Goal: Obtain resource: Obtain resource

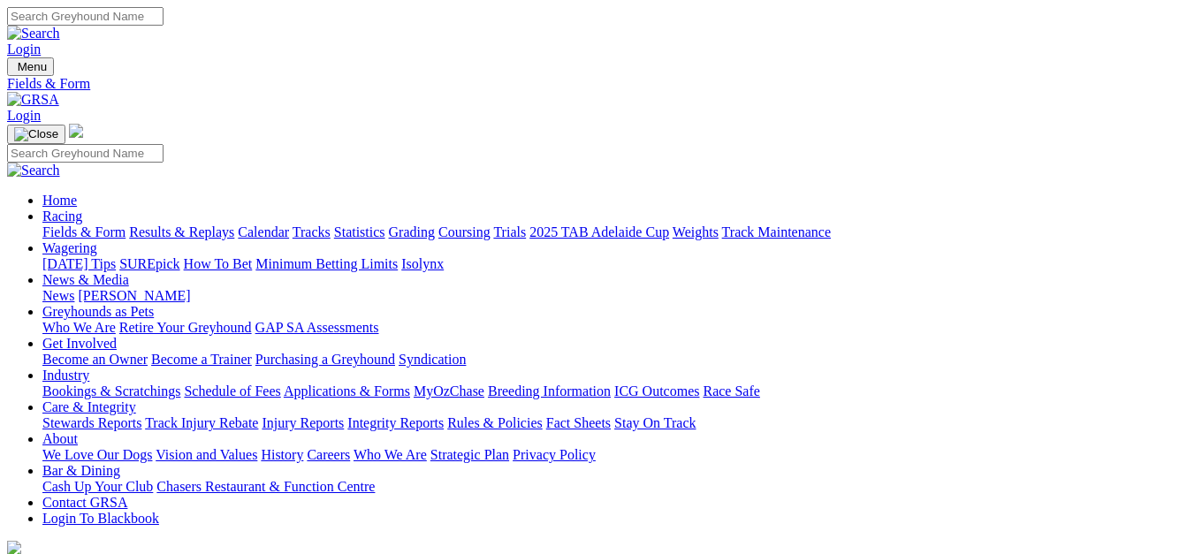
select select "NSW"
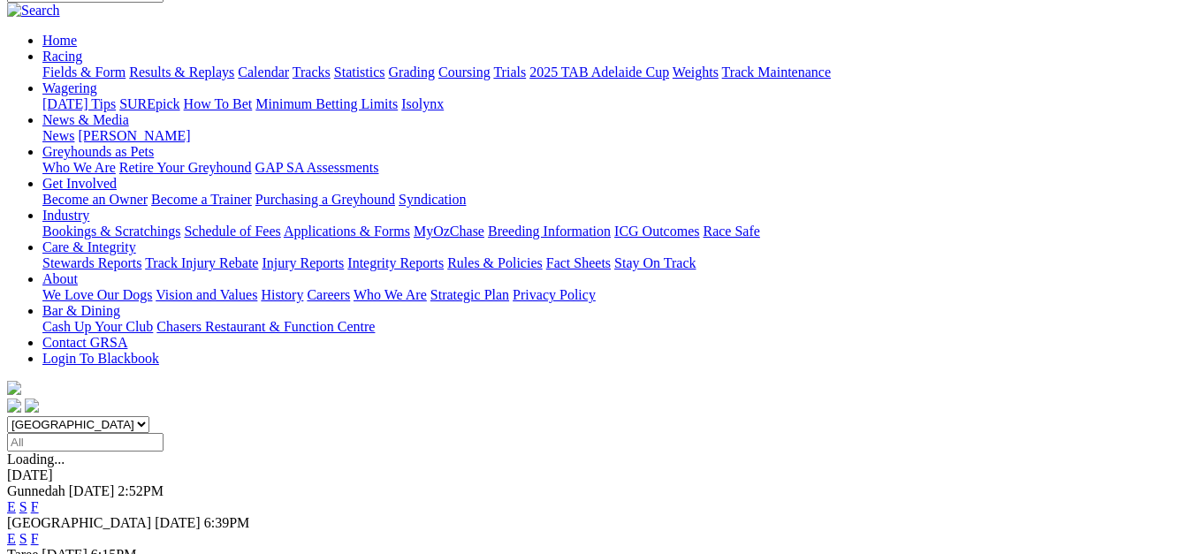
scroll to position [177, 0]
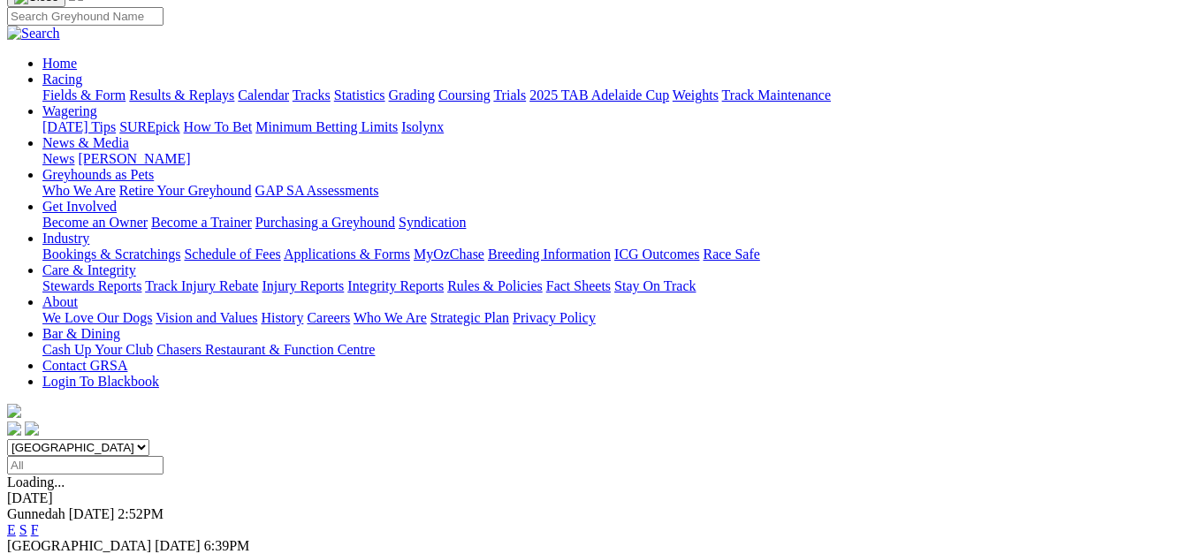
scroll to position [177, 0]
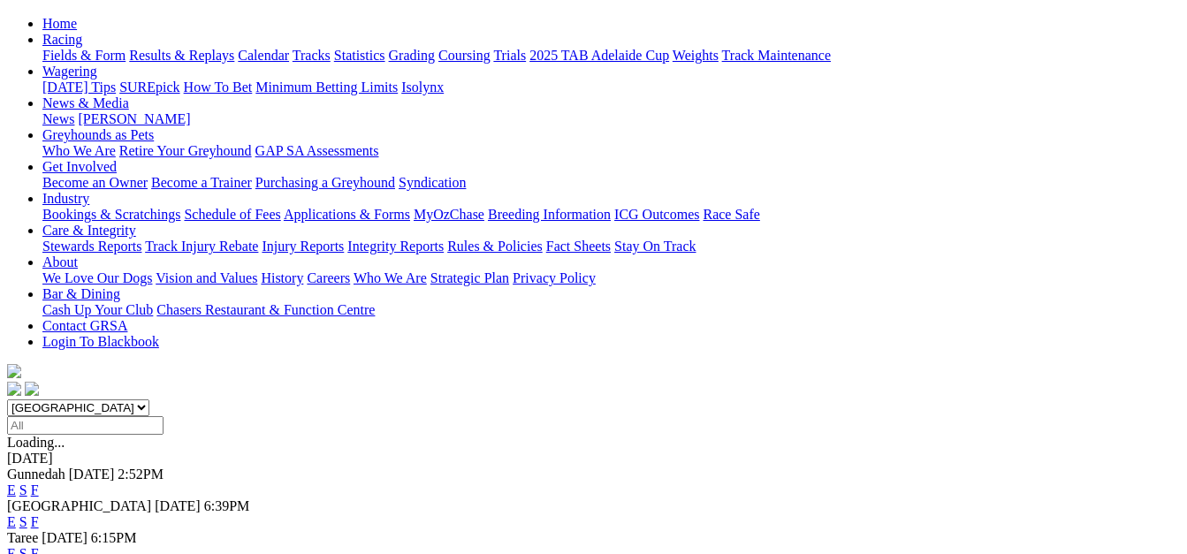
click at [16, 546] on link "E" at bounding box center [11, 553] width 9 height 15
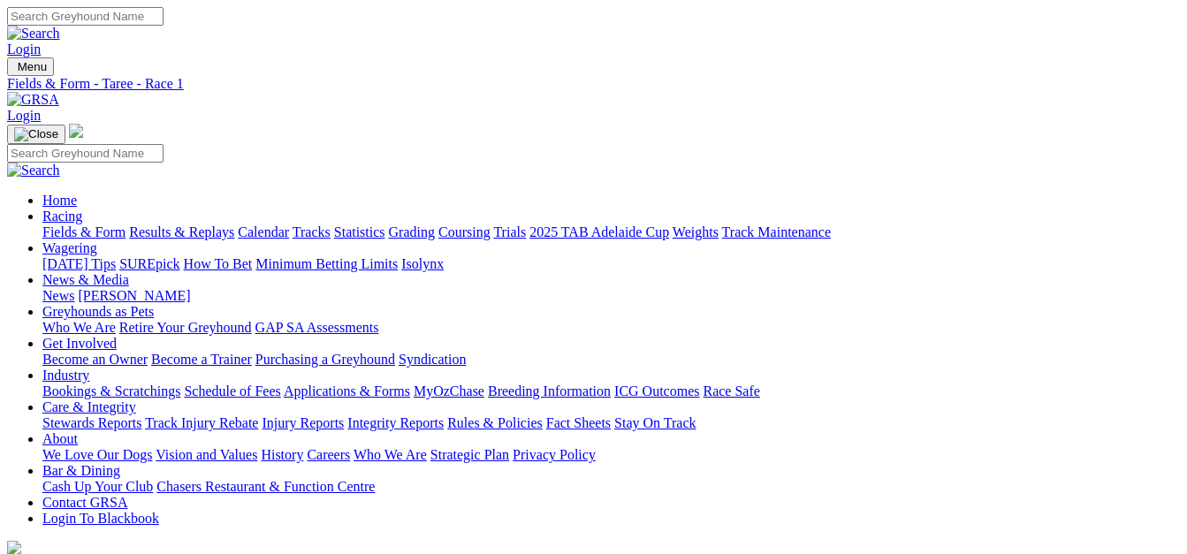
drag, startPoint x: 205, startPoint y: 233, endPoint x: 602, endPoint y: 170, distance: 401.9
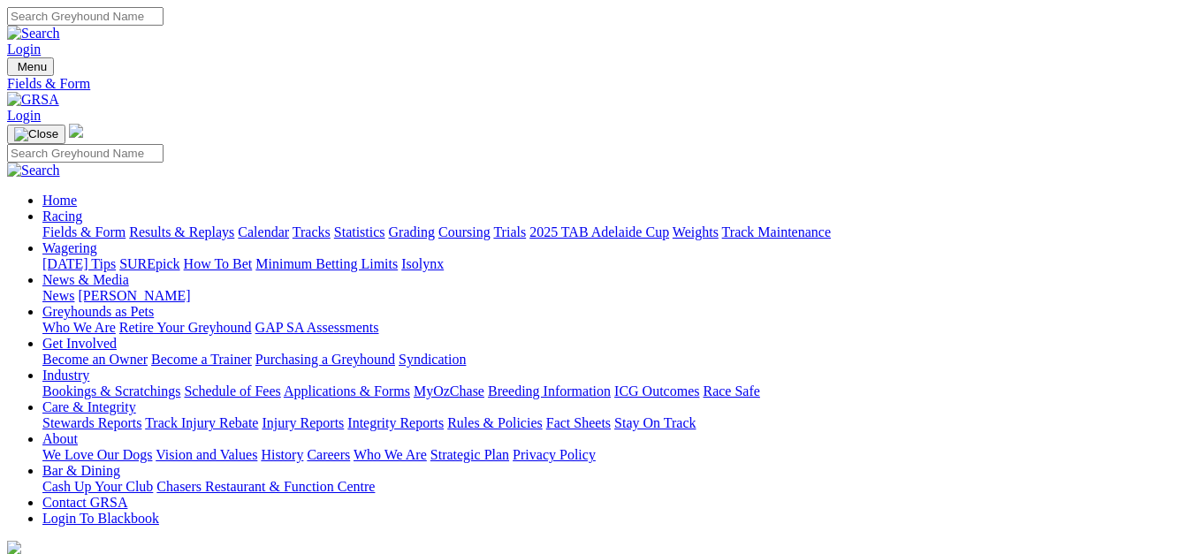
click at [129, 272] on link "News & Media" at bounding box center [85, 279] width 87 height 15
select select "QLD"
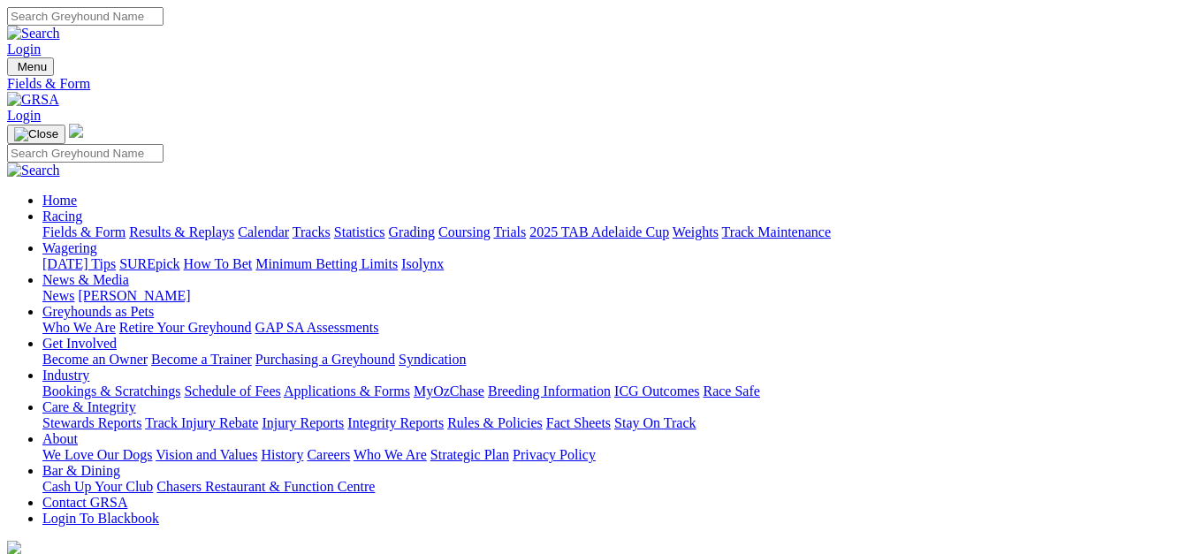
select select "WA"
